Goal: Information Seeking & Learning: Learn about a topic

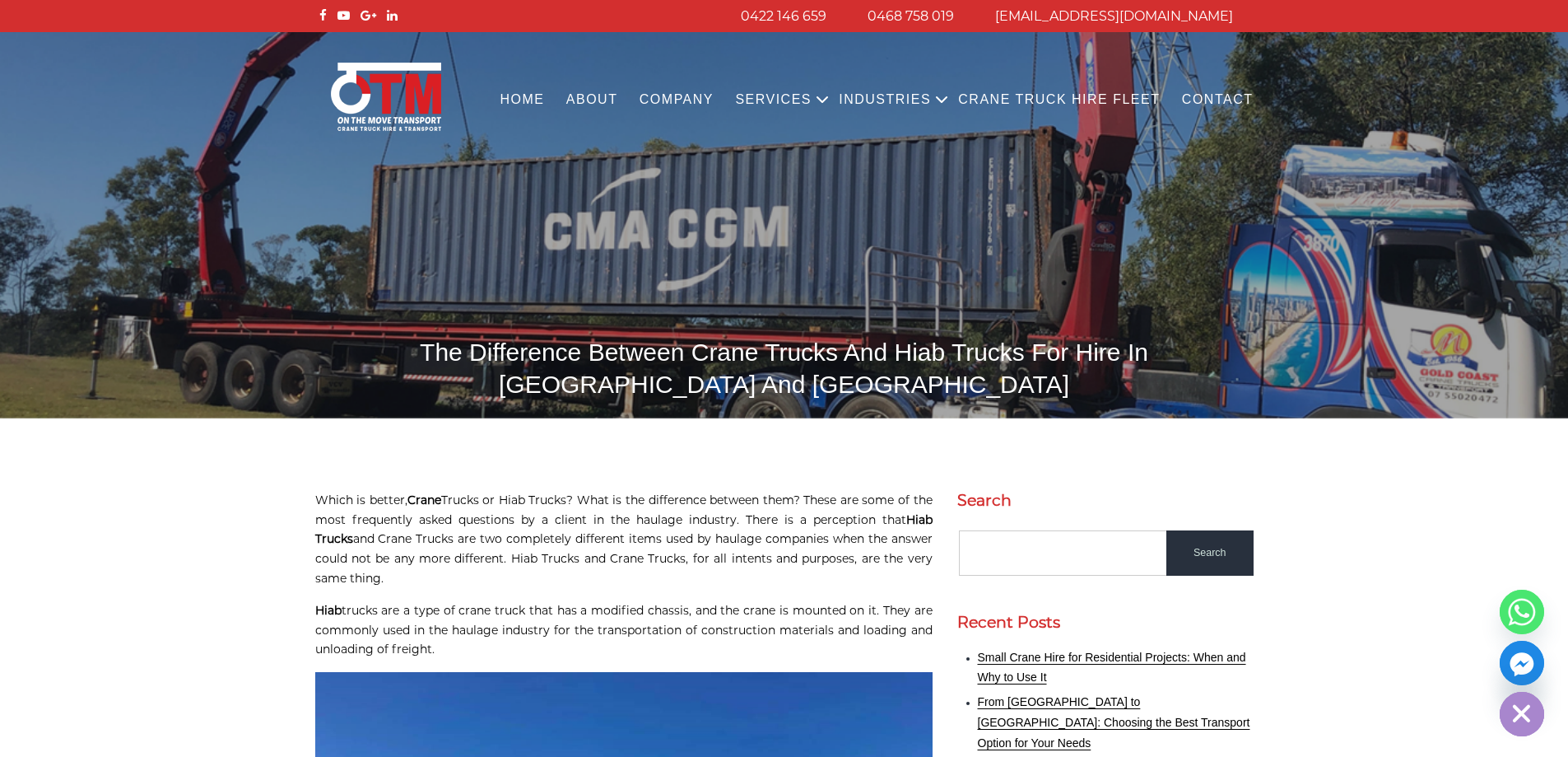
scroll to position [412, 0]
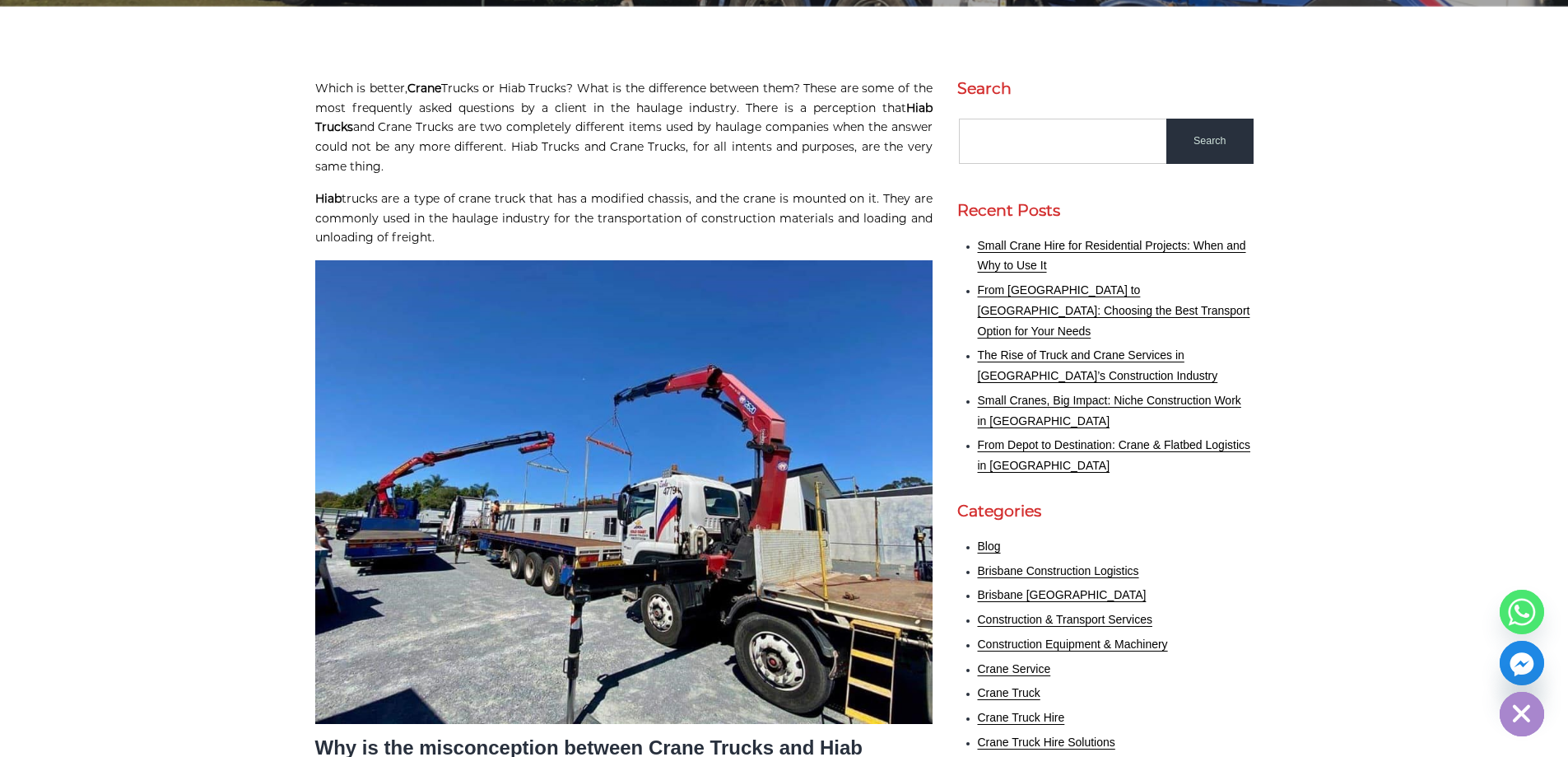
drag, startPoint x: 617, startPoint y: 94, endPoint x: 631, endPoint y: 231, distance: 137.7
click at [631, 231] on p "Hiab trucks are a type of crane truck that has a modified chassis, and the cran…" at bounding box center [624, 218] width 617 height 58
click at [680, 137] on p "Which is better, Crane Trucks or Hiab Trucks? What is the difference between th…" at bounding box center [624, 128] width 617 height 98
drag, startPoint x: 660, startPoint y: 103, endPoint x: 596, endPoint y: 169, distance: 91.9
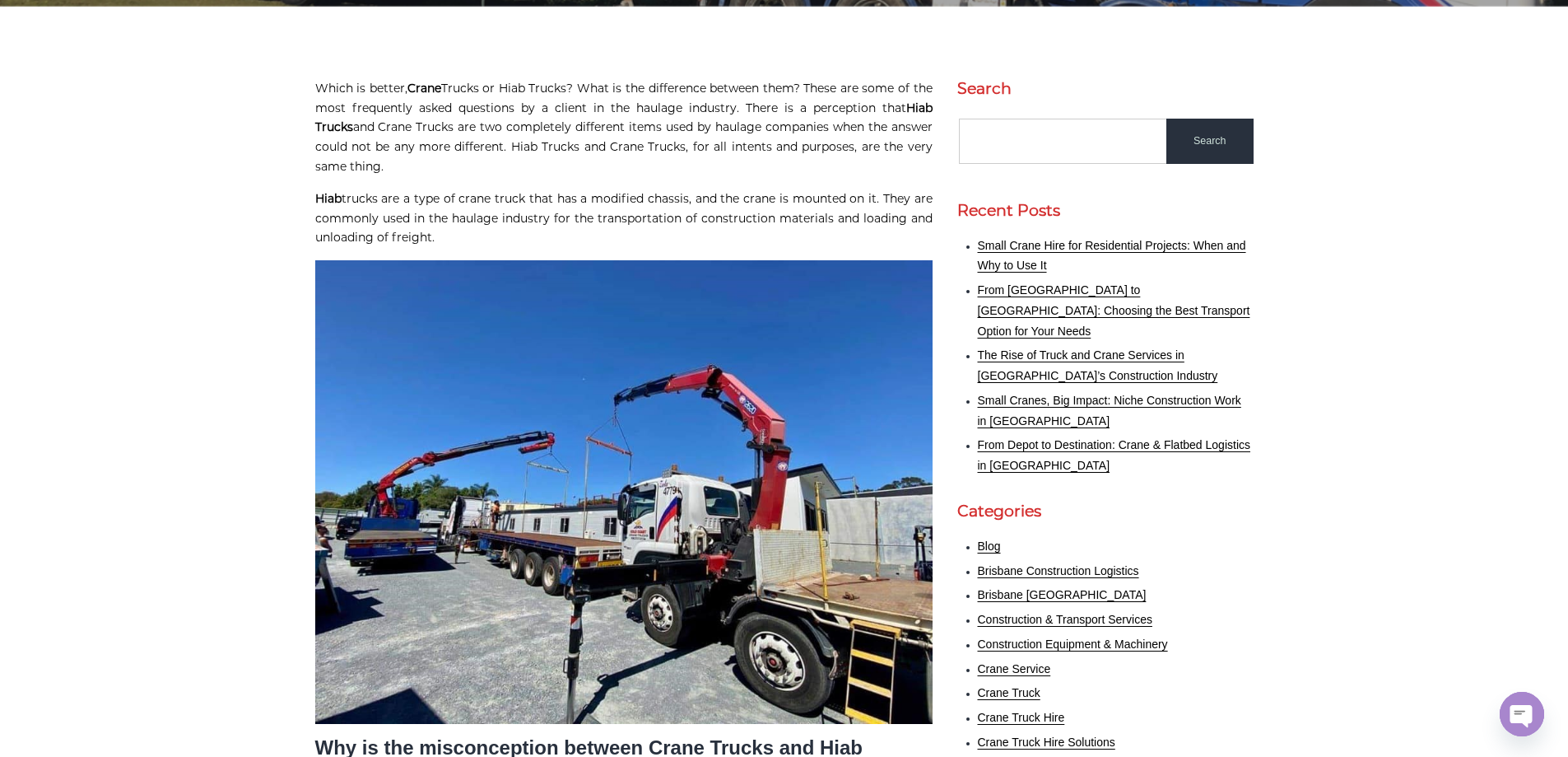
click at [596, 169] on p "Which is better, Crane Trucks or Hiab Trucks? What is the difference between th…" at bounding box center [624, 128] width 617 height 98
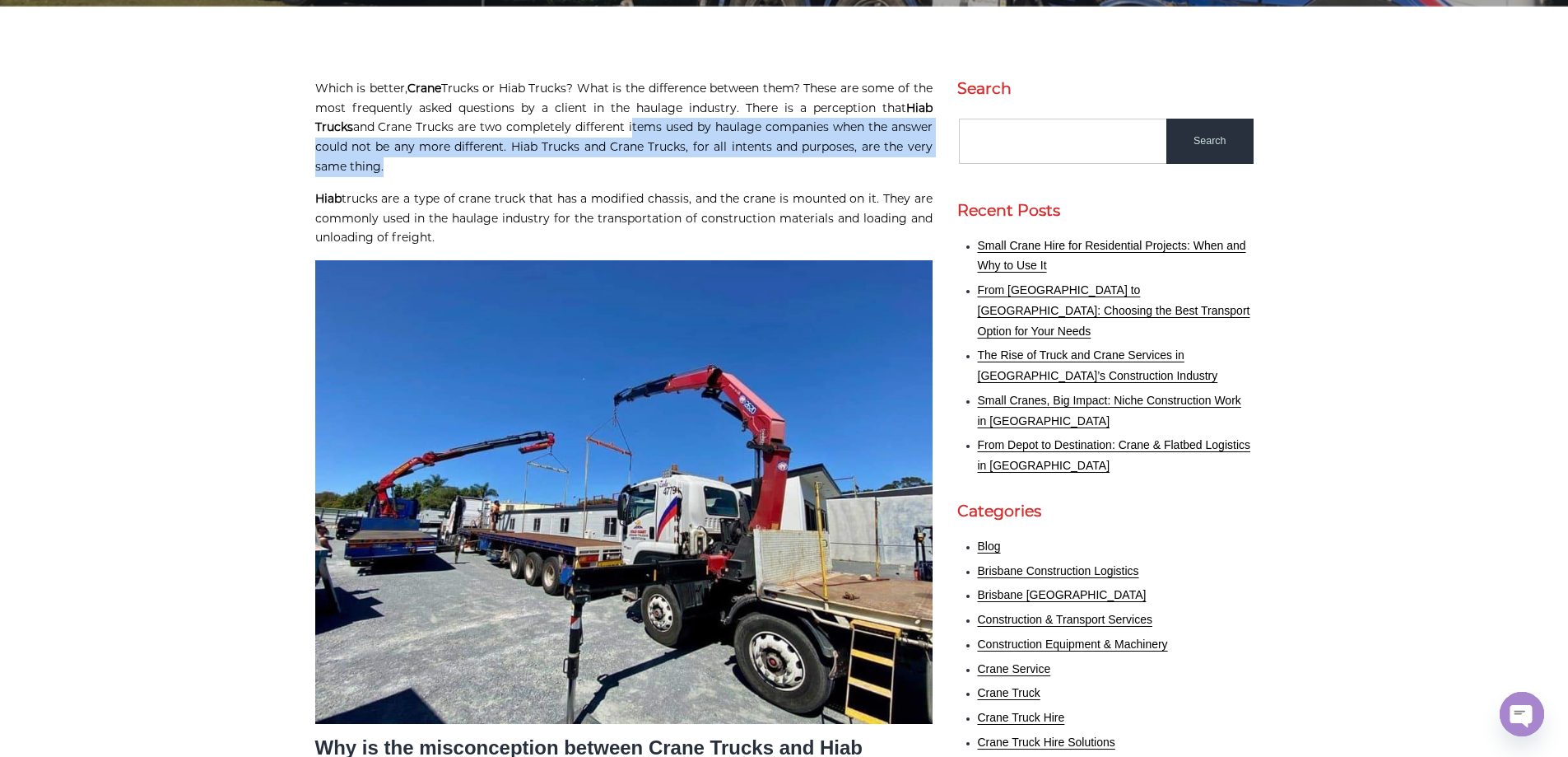
drag, startPoint x: 596, startPoint y: 169, endPoint x: 591, endPoint y: 131, distance: 38.3
click at [591, 131] on p "Which is better, Crane Trucks or Hiab Trucks? What is the difference between th…" at bounding box center [624, 128] width 617 height 98
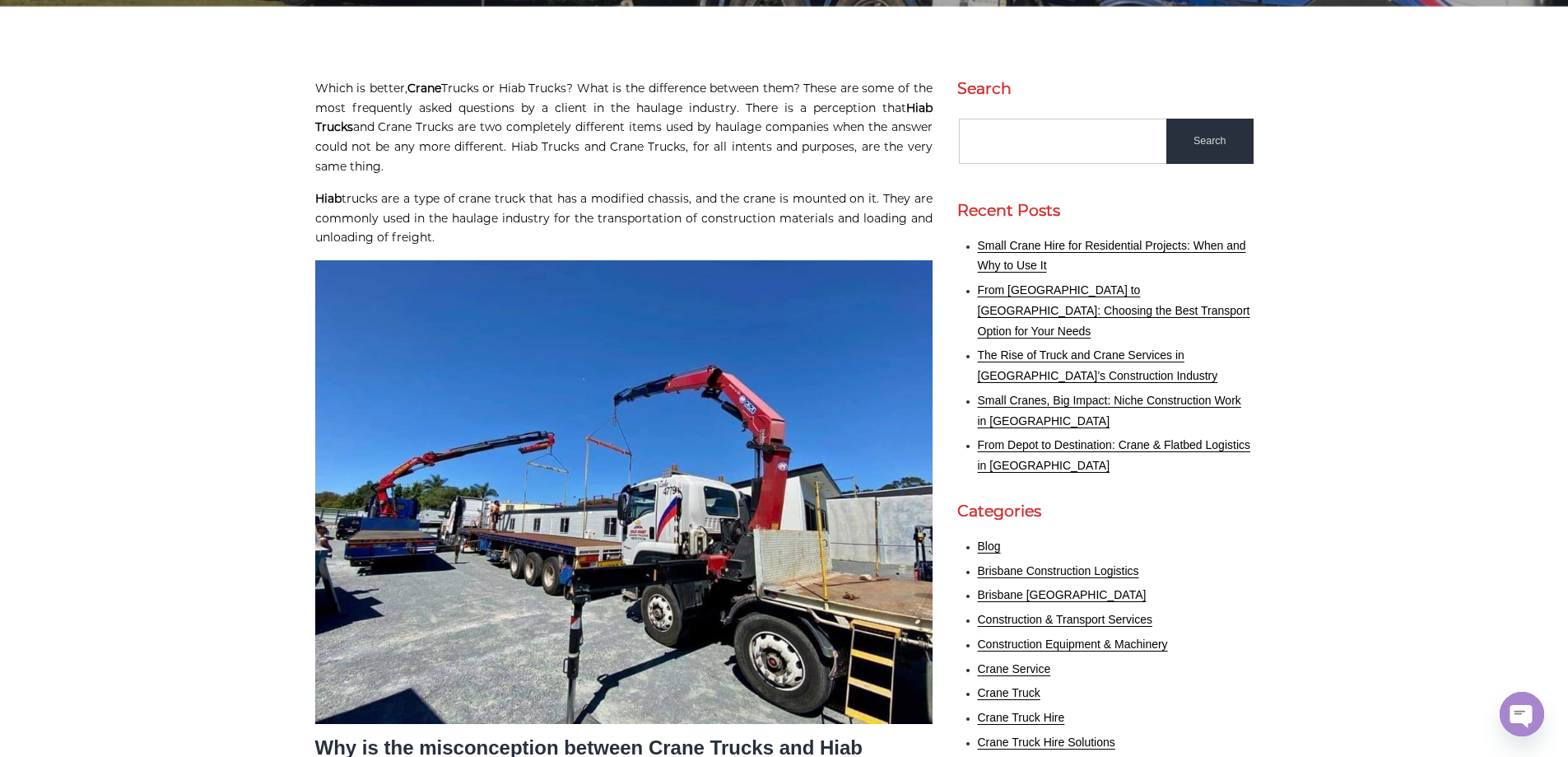
drag, startPoint x: 463, startPoint y: 131, endPoint x: 912, endPoint y: 161, distance: 450.0
click at [912, 161] on p "Which is better, Crane Trucks or Hiab Trucks? What is the difference between th…" at bounding box center [624, 128] width 617 height 98
click at [660, 159] on p "Which is better, Crane Trucks or Hiab Trucks? What is the difference between th…" at bounding box center [624, 128] width 617 height 98
click at [671, 160] on p "Which is better, Crane Trucks or Hiab Trucks? What is the difference between th…" at bounding box center [624, 128] width 617 height 98
click at [558, 158] on p "Which is better, Crane Trucks or Hiab Trucks? What is the difference between th…" at bounding box center [624, 128] width 617 height 98
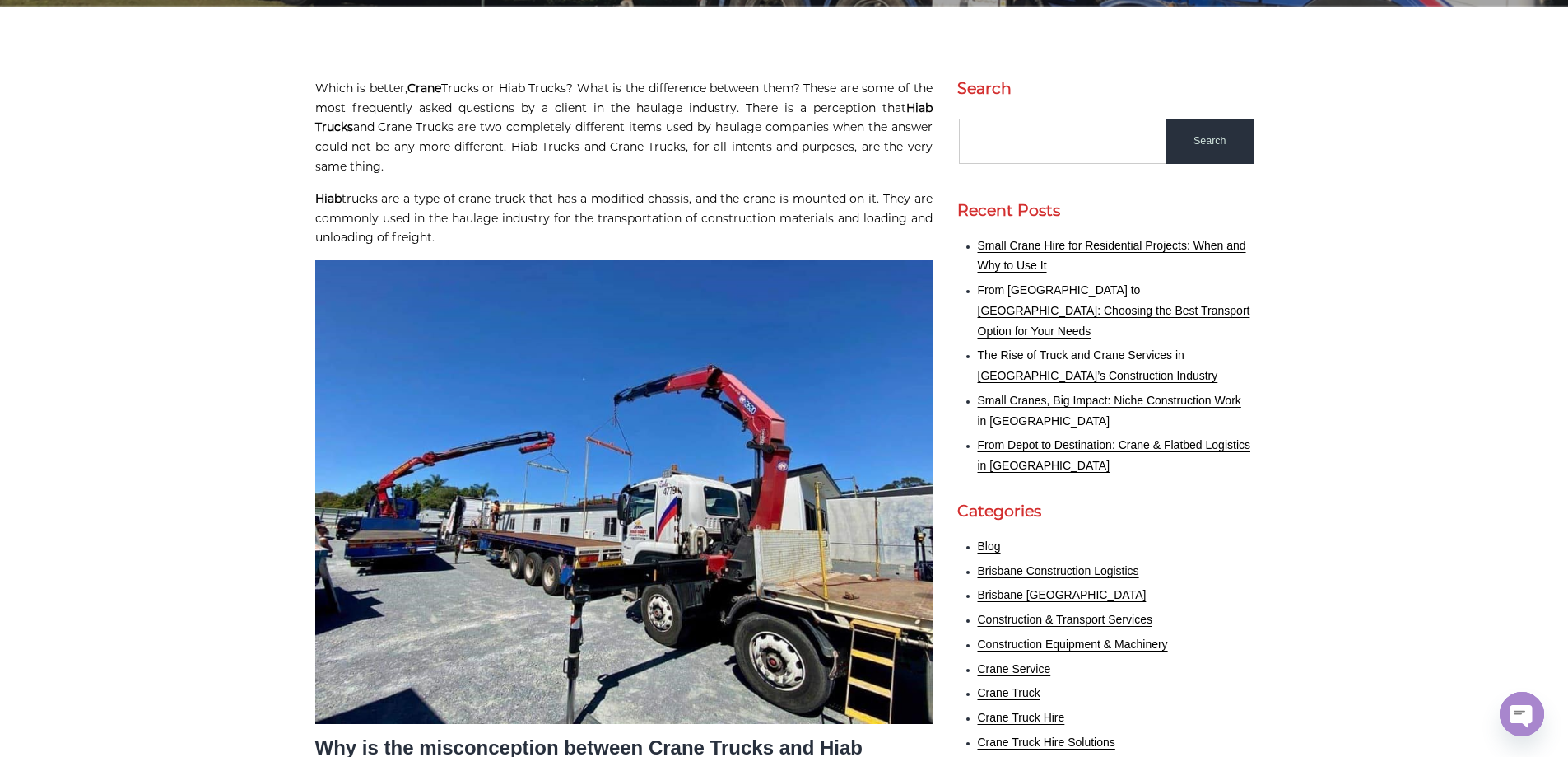
drag, startPoint x: 518, startPoint y: 145, endPoint x: 851, endPoint y: 237, distance: 345.5
click at [851, 237] on p "Hiab trucks are a type of crane truck that has a modified chassis, and the cran…" at bounding box center [624, 218] width 617 height 58
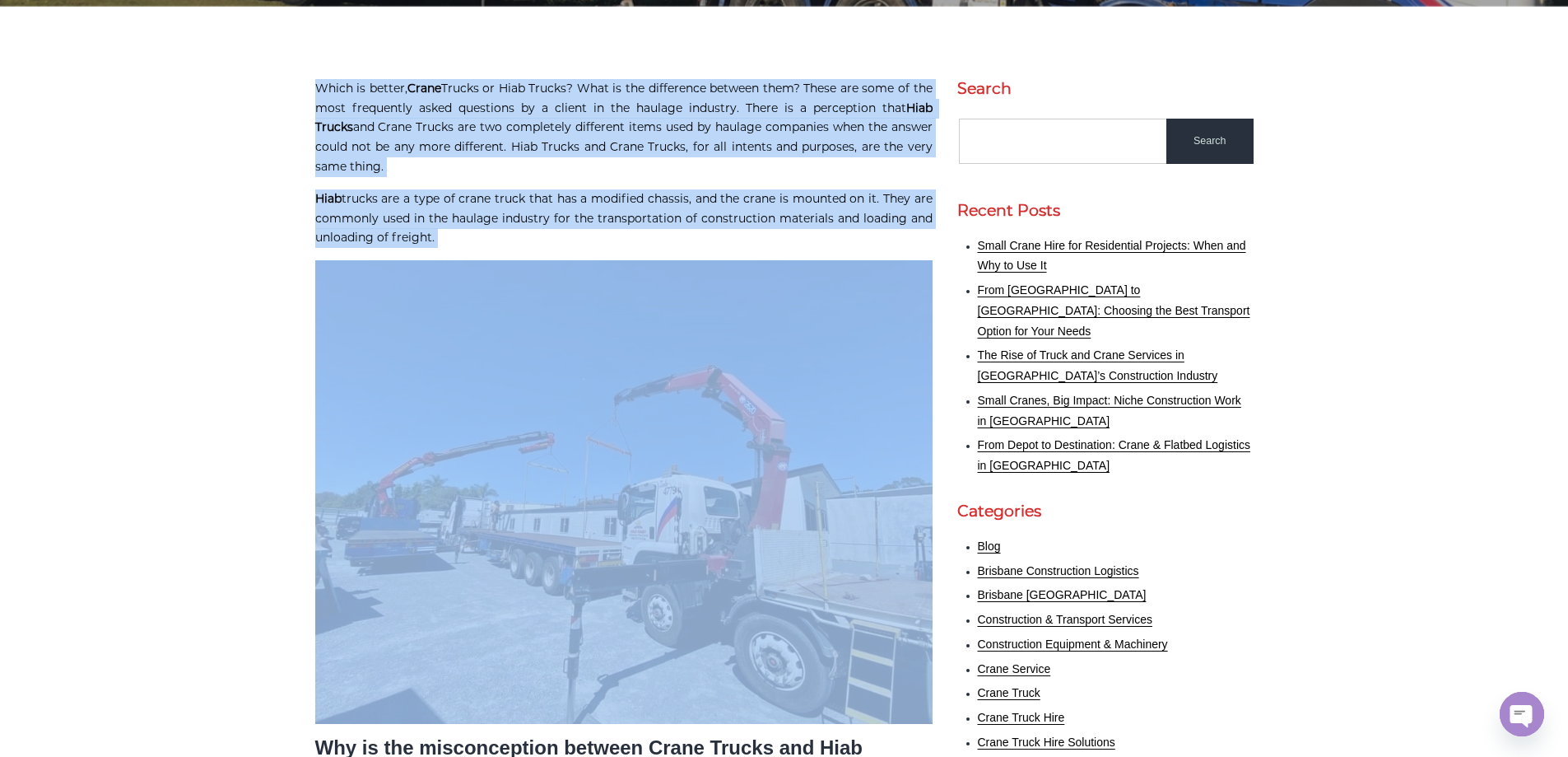
drag, startPoint x: 851, startPoint y: 237, endPoint x: 284, endPoint y: 92, distance: 585.2
drag, startPoint x: 284, startPoint y: 92, endPoint x: 654, endPoint y: 245, distance: 400.4
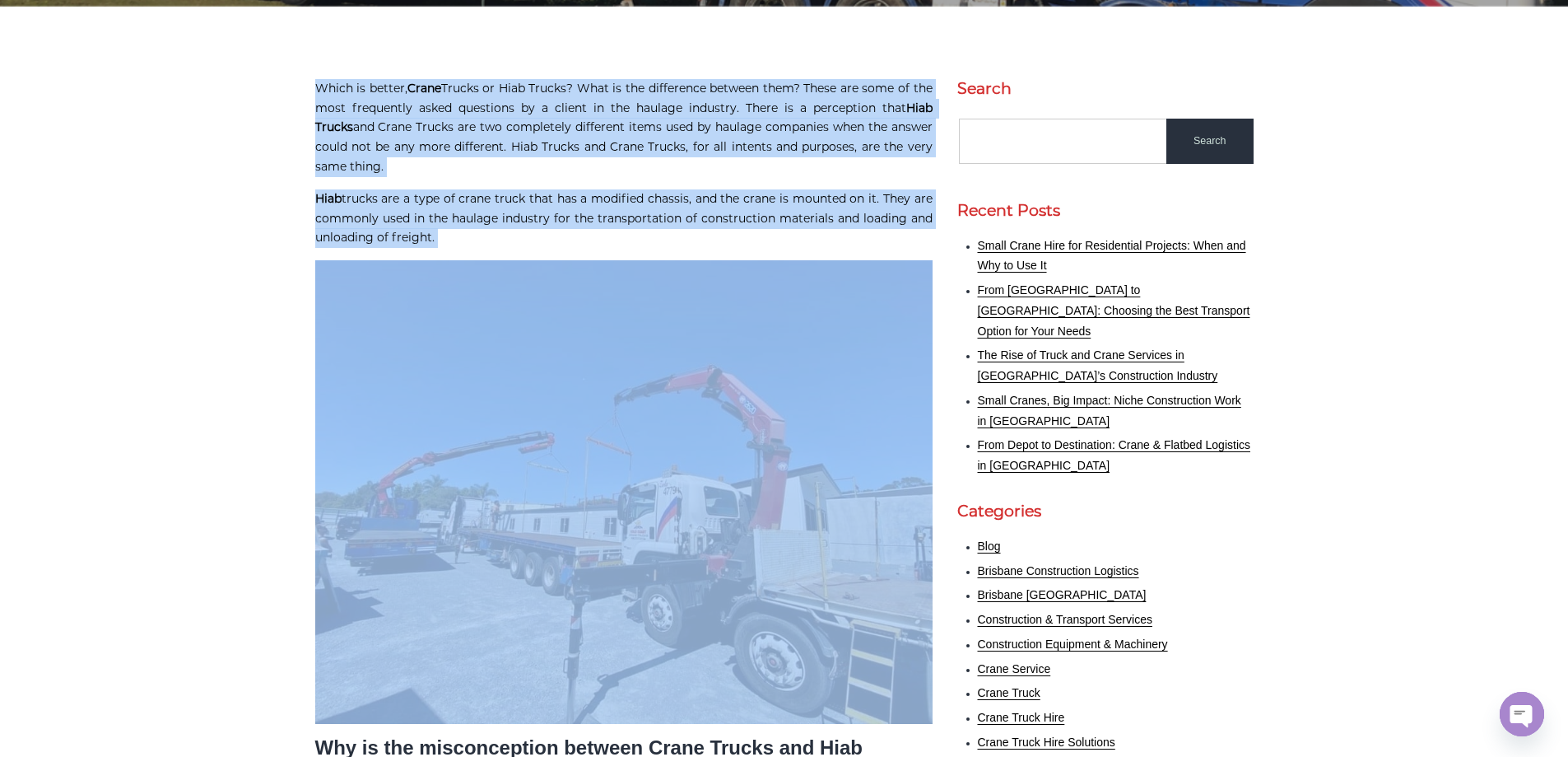
click at [654, 245] on p "Hiab trucks are a type of crane truck that has a modified chassis, and the cran…" at bounding box center [624, 218] width 617 height 58
drag, startPoint x: 649, startPoint y: 237, endPoint x: 648, endPoint y: 192, distance: 45.0
click at [648, 192] on p "Hiab trucks are a type of crane truck that has a modified chassis, and the cran…" at bounding box center [624, 218] width 617 height 58
click at [652, 198] on p "Hiab trucks are a type of crane truck that has a modified chassis, and the cran…" at bounding box center [624, 218] width 617 height 58
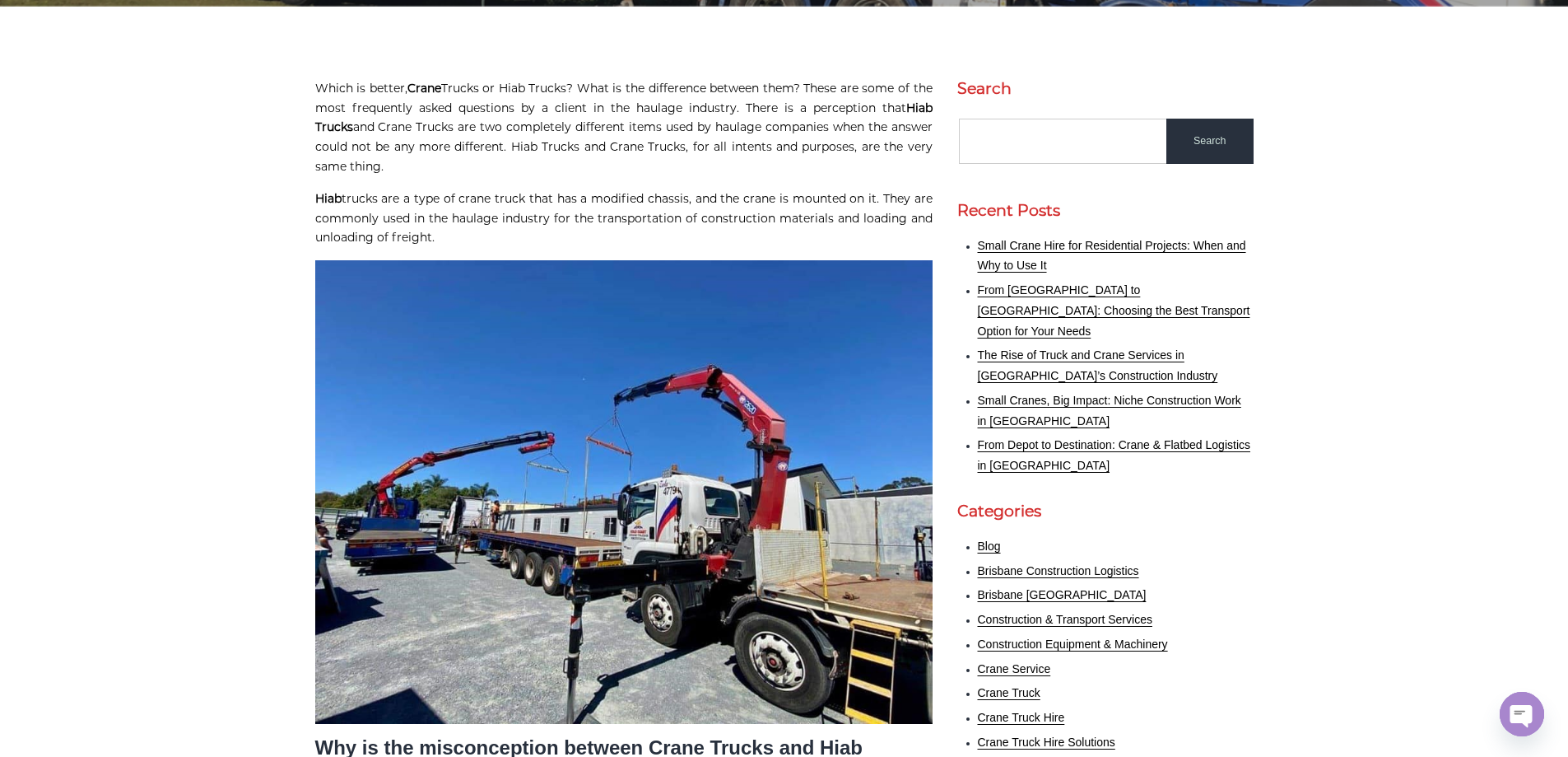
click at [639, 198] on p "Hiab trucks are a type of crane truck that has a modified chassis, and the cran…" at bounding box center [624, 218] width 617 height 58
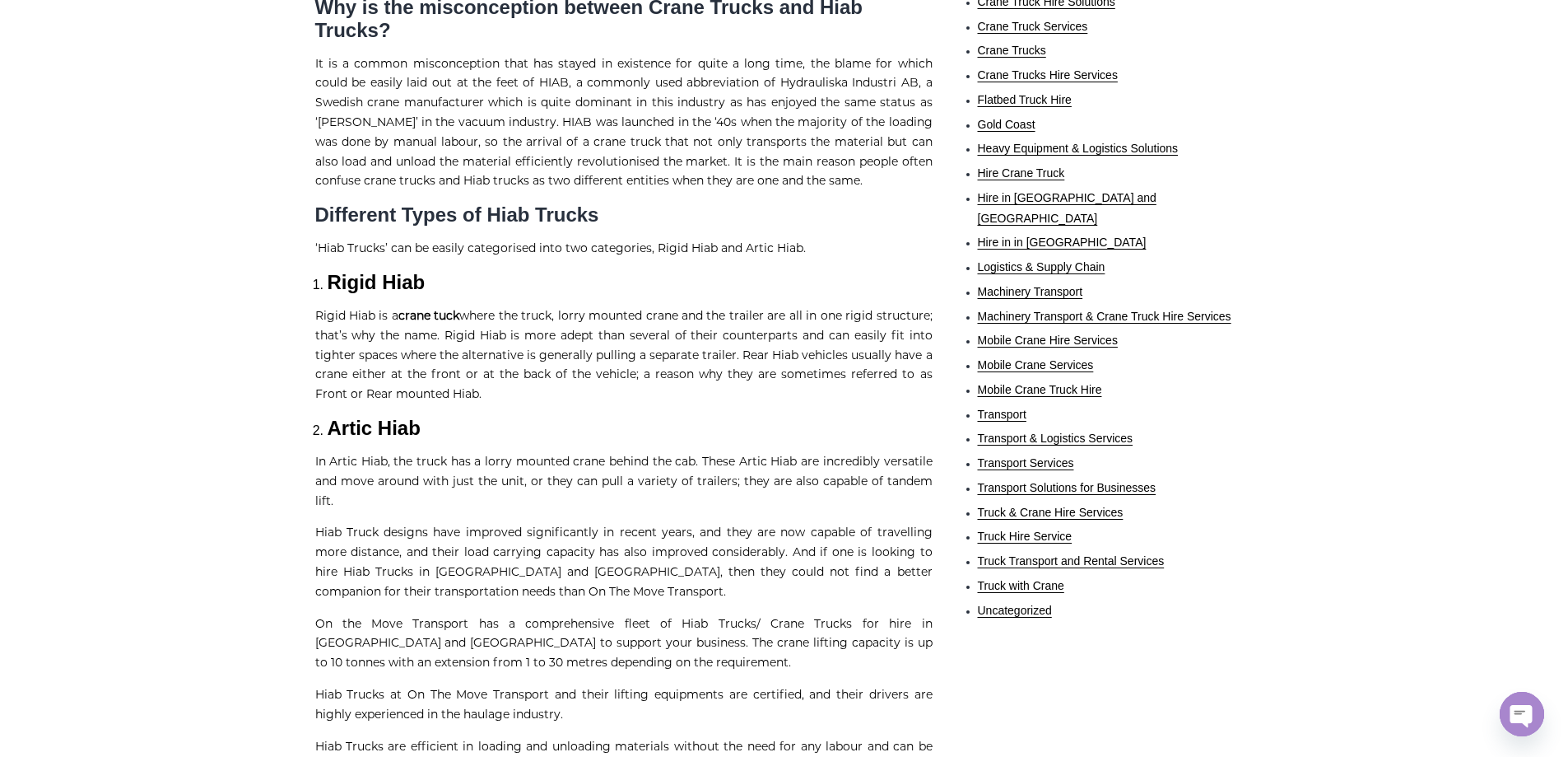
scroll to position [1153, 0]
drag, startPoint x: 194, startPoint y: 58, endPoint x: 737, endPoint y: 59, distance: 543.0
click at [631, 54] on p "It is a common misconception that has stayed in existence for quite a long time…" at bounding box center [624, 123] width 617 height 137
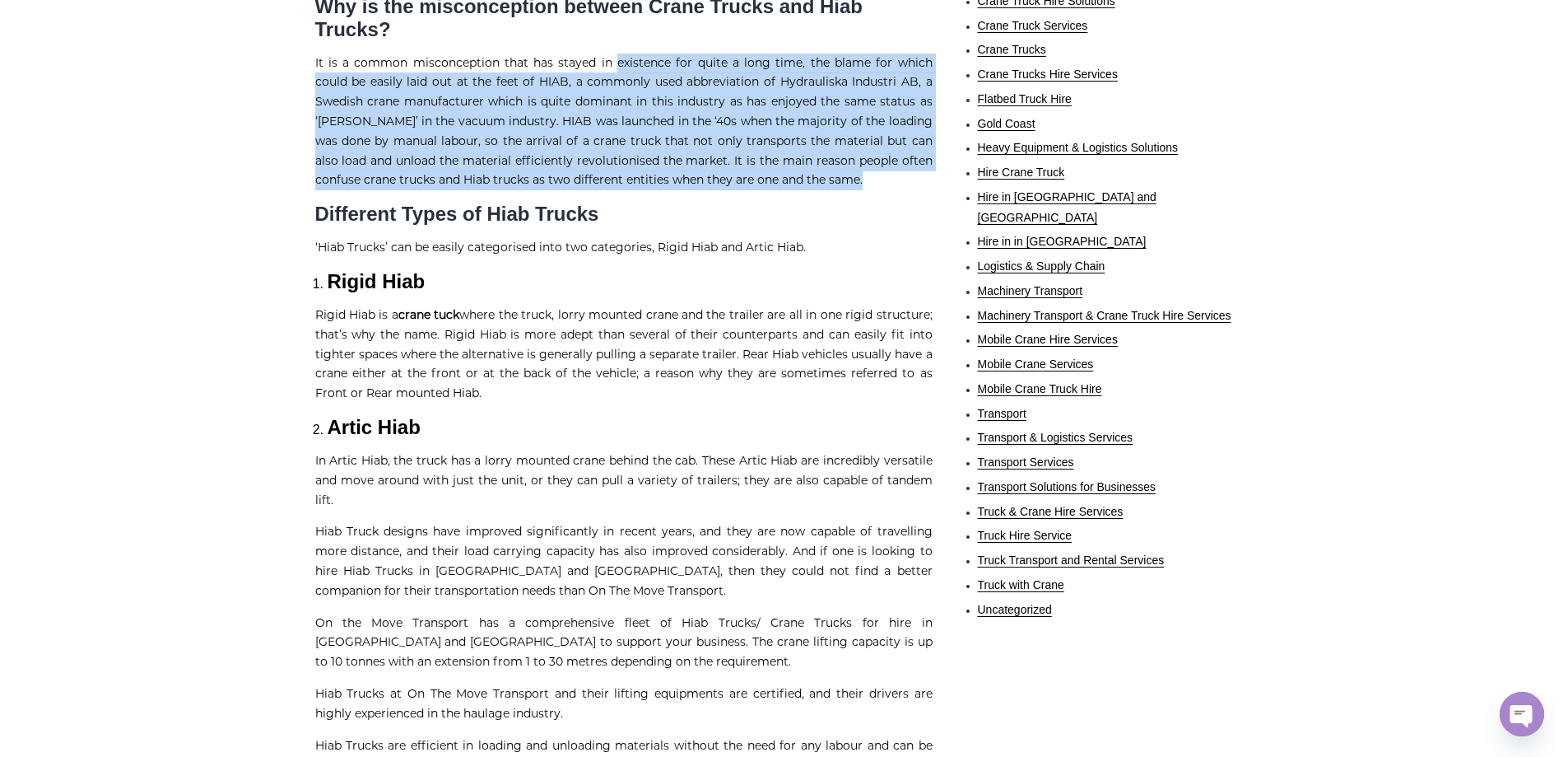
drag, startPoint x: 632, startPoint y: 39, endPoint x: 784, endPoint y: 166, distance: 198.1
click at [784, 166] on p "It is a common misconception that has stayed in existence for quite a long time…" at bounding box center [624, 123] width 617 height 137
drag, startPoint x: 784, startPoint y: 166, endPoint x: 257, endPoint y: 51, distance: 539.4
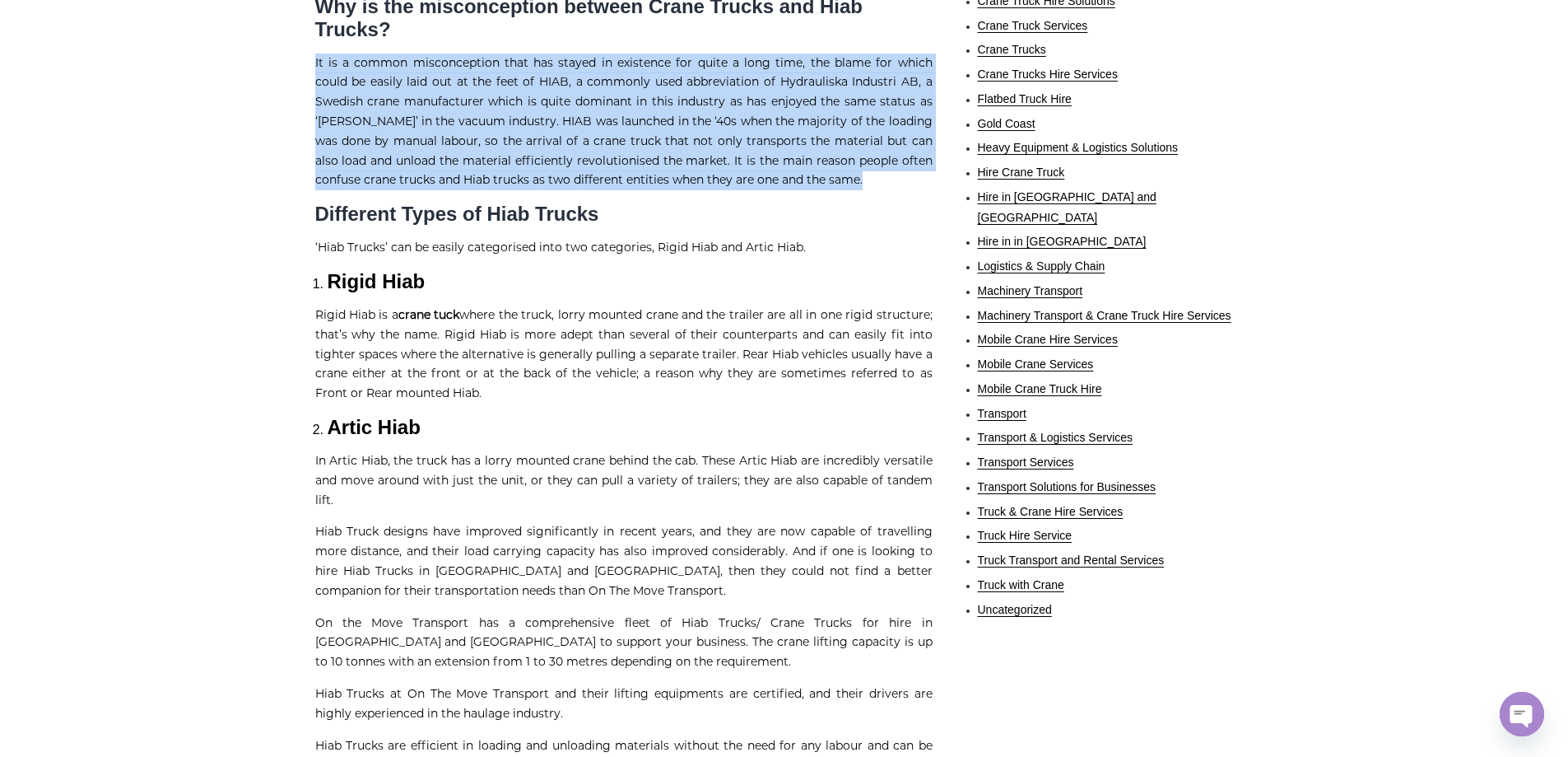
drag, startPoint x: 257, startPoint y: 51, endPoint x: 905, endPoint y: 166, distance: 658.1
click at [375, 92] on p "It is a common misconception that has stayed in existence for quite a long time…" at bounding box center [624, 123] width 617 height 137
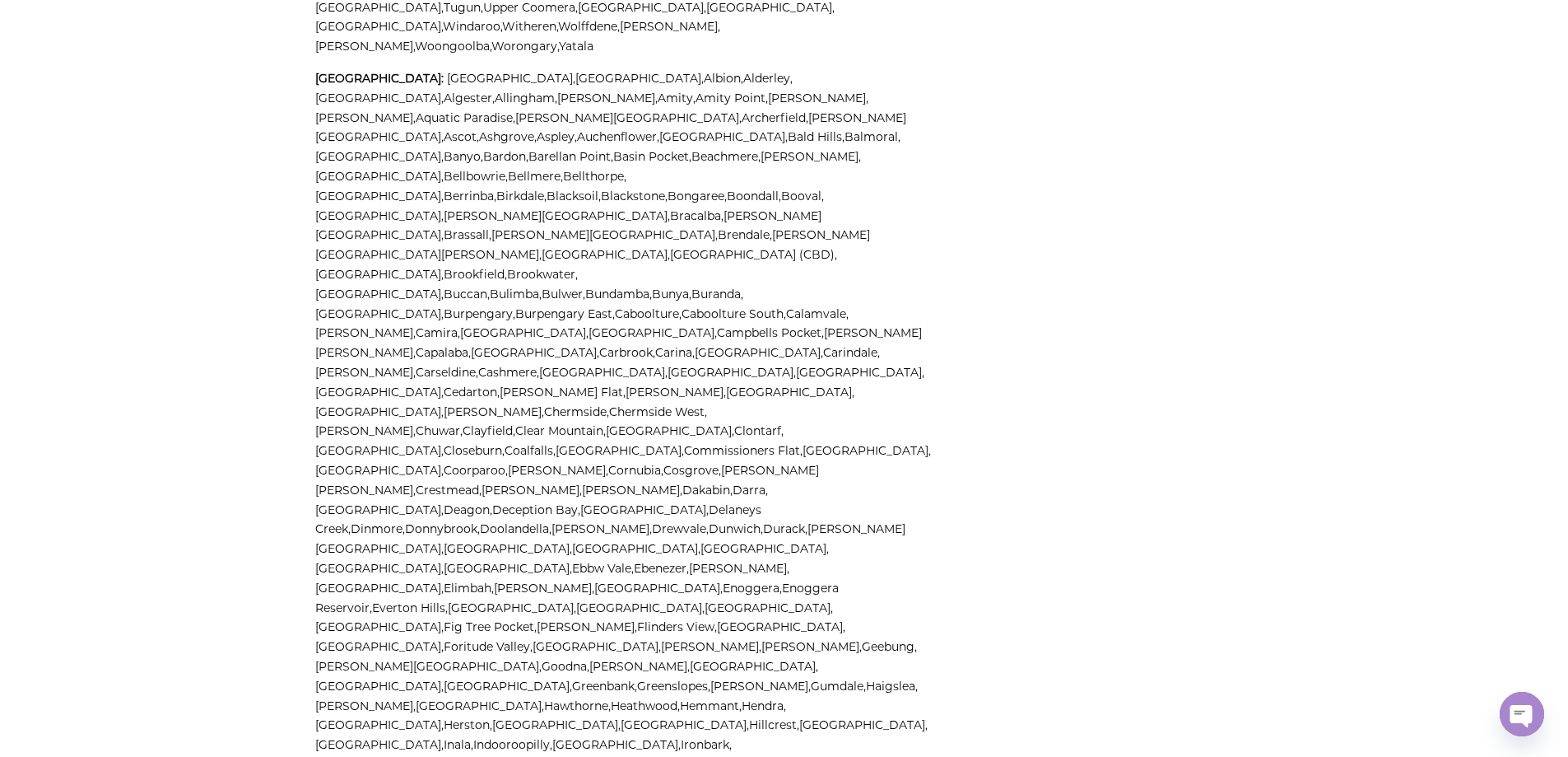
scroll to position [2553, 0]
